Goal: Task Accomplishment & Management: Manage account settings

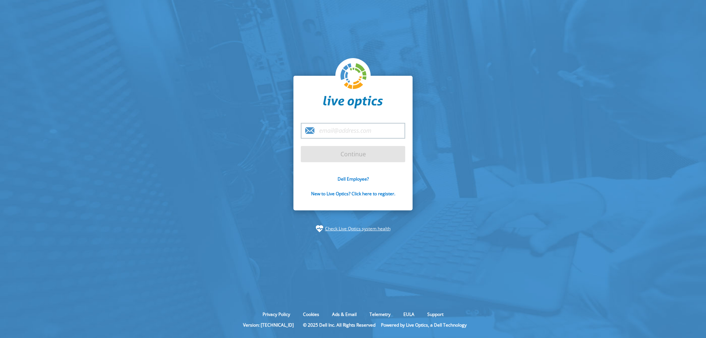
type input "josh.douglas@xbyte.com"
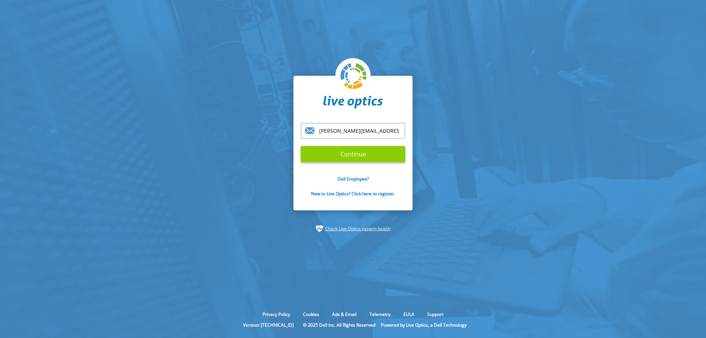
click at [343, 155] on input "Continue" at bounding box center [353, 154] width 104 height 16
click at [365, 156] on input "Continue" at bounding box center [353, 154] width 104 height 16
click at [398, 132] on input "josh.douglas@xbyte.com" at bounding box center [353, 131] width 104 height 16
click at [315, 113] on div "josh.douglas@xbyte.com Continue Dell Employee? New to Live Optics? Click here t…" at bounding box center [353, 143] width 119 height 135
click at [330, 147] on input "Continue" at bounding box center [353, 154] width 104 height 16
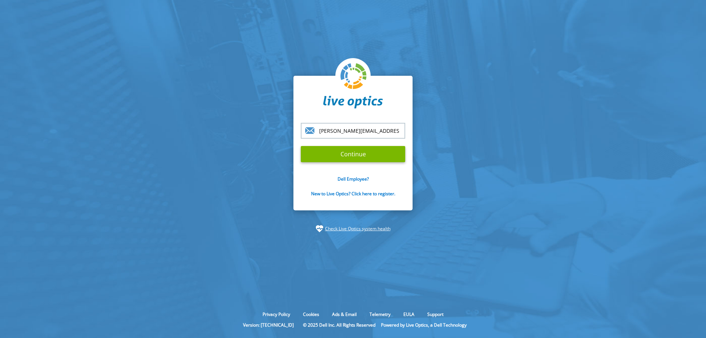
click at [339, 130] on input "[PERSON_NAME][EMAIL_ADDRESS][PERSON_NAME][DOMAIN_NAME]" at bounding box center [353, 131] width 104 height 16
click at [301, 146] on input "Continue" at bounding box center [353, 154] width 104 height 16
click at [225, 160] on section "josh.douglas@xbyte.com Continue Dell Employee? New to Live Optics? Click here t…" at bounding box center [353, 154] width 706 height 308
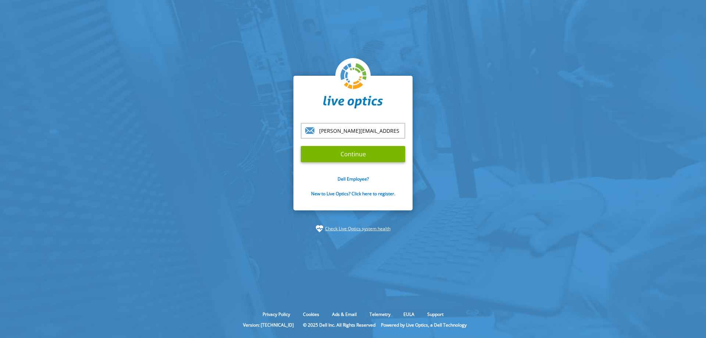
click at [352, 164] on form "josh.douglas@xbyte.com Continue Dell Employee? New to Live Optics? Click here t…" at bounding box center [353, 164] width 104 height 82
click at [352, 158] on input "Continue" at bounding box center [353, 154] width 104 height 16
click at [351, 156] on input "Continue" at bounding box center [353, 154] width 104 height 16
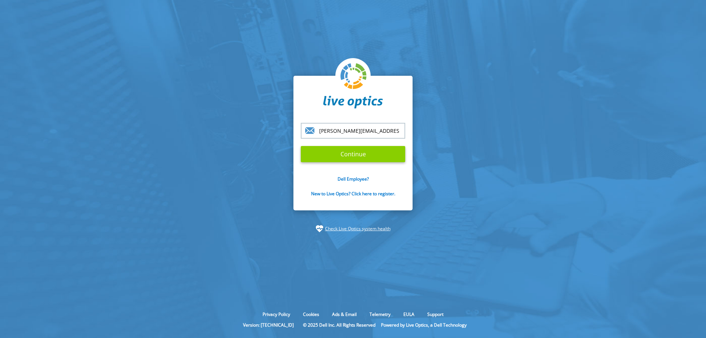
click at [349, 156] on input "Continue" at bounding box center [353, 154] width 104 height 16
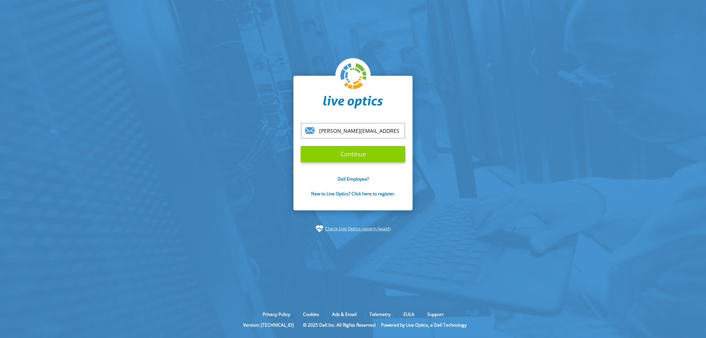
click at [349, 156] on input "Continue" at bounding box center [353, 154] width 104 height 16
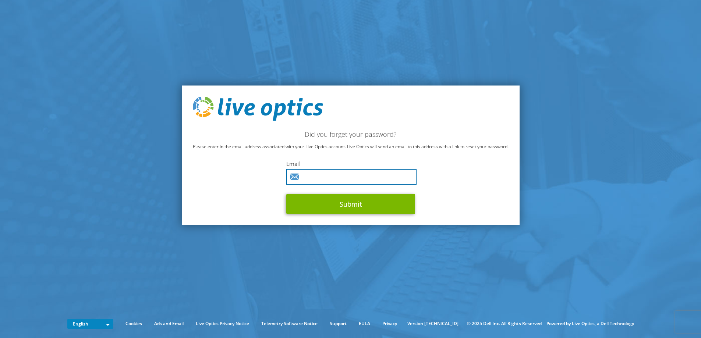
drag, startPoint x: 337, startPoint y: 180, endPoint x: 335, endPoint y: 177, distance: 4.0
click at [337, 180] on input "text" at bounding box center [351, 177] width 130 height 16
type input "josh.douglas@xbyte.com"
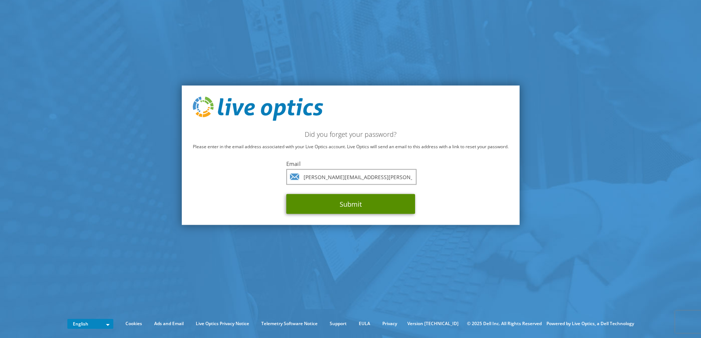
click at [345, 201] on button "Submit" at bounding box center [350, 204] width 129 height 20
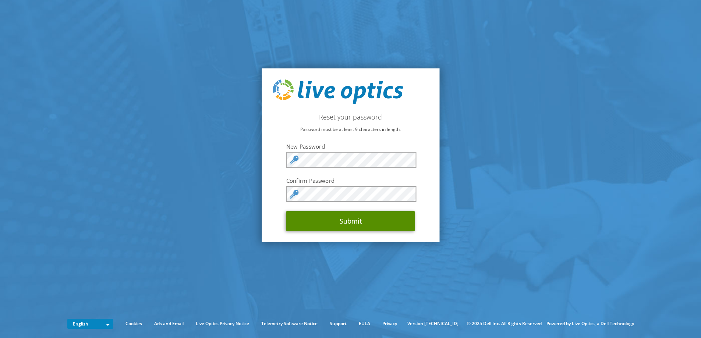
click at [322, 216] on button "Submit" at bounding box center [350, 221] width 129 height 20
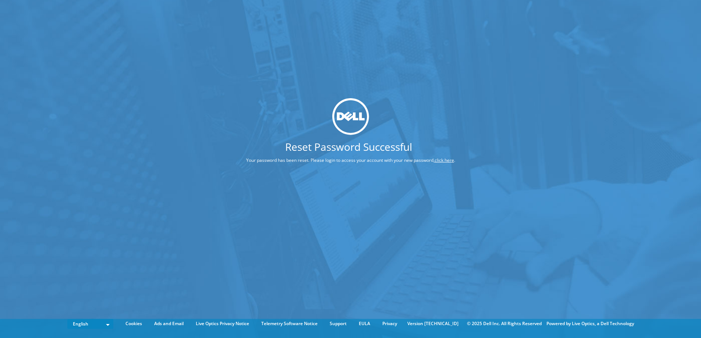
click at [445, 161] on link "click here" at bounding box center [443, 160] width 19 height 6
